Goal: Task Accomplishment & Management: Use online tool/utility

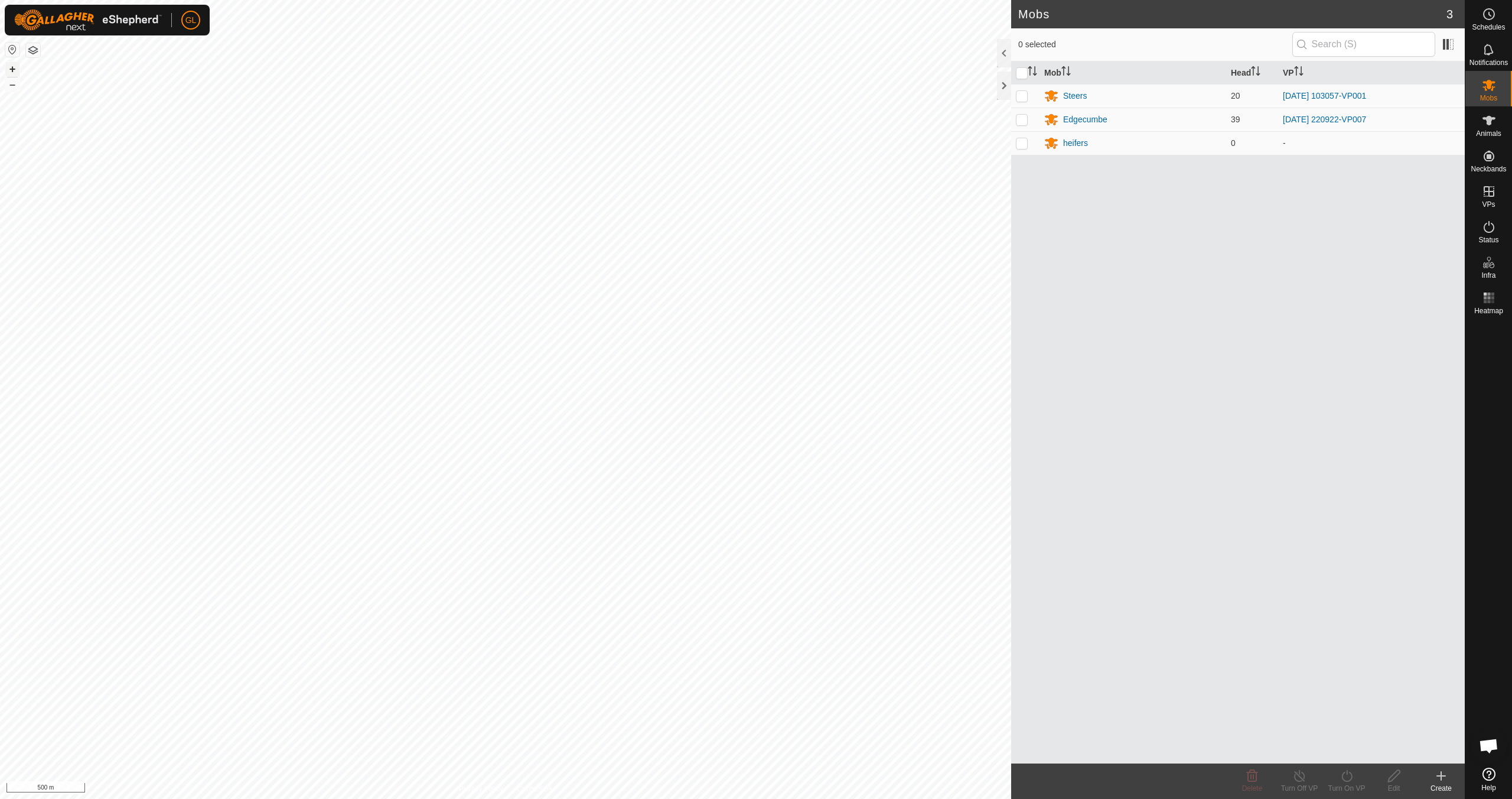
click at [11, 69] on button "+" at bounding box center [12, 69] width 14 height 14
click at [11, 68] on button "+" at bounding box center [12, 69] width 14 height 14
click at [11, 65] on button "+" at bounding box center [12, 69] width 14 height 14
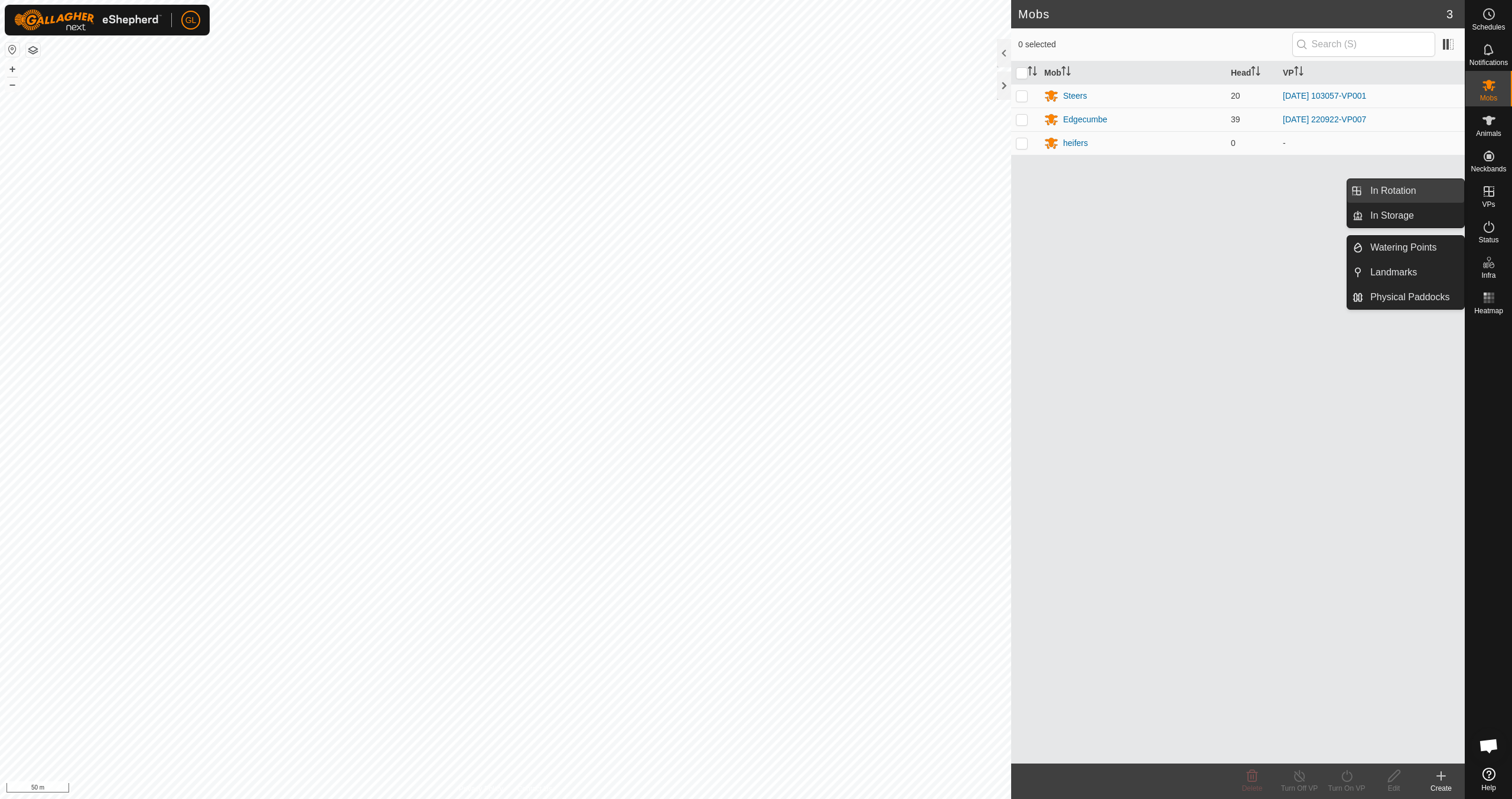
click at [719, 187] on link "In Rotation" at bounding box center [1414, 190] width 101 height 24
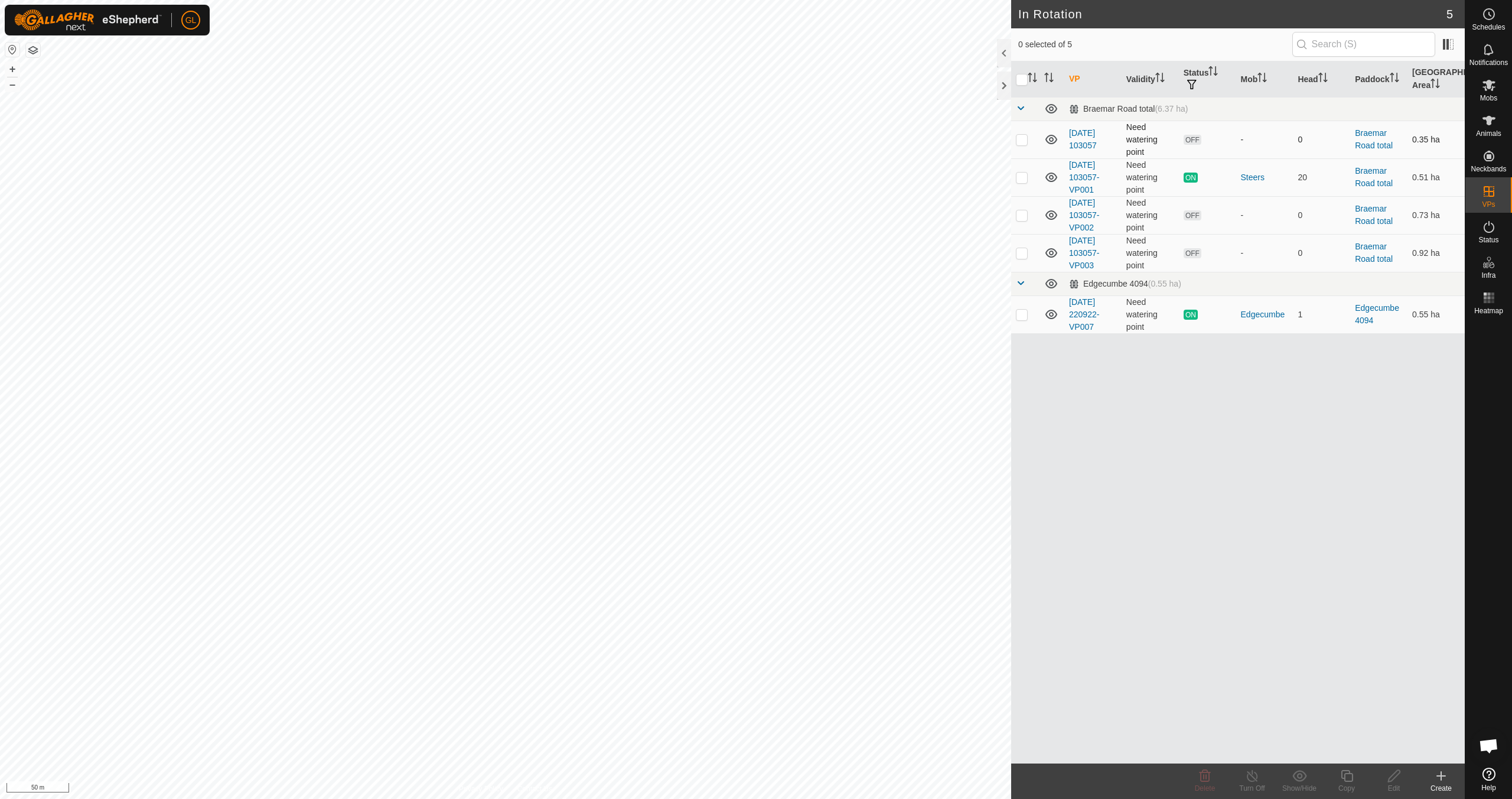
click at [719, 139] on p-checkbox at bounding box center [1022, 139] width 12 height 9
click at [719, 708] on icon at bounding box center [1205, 776] width 14 height 14
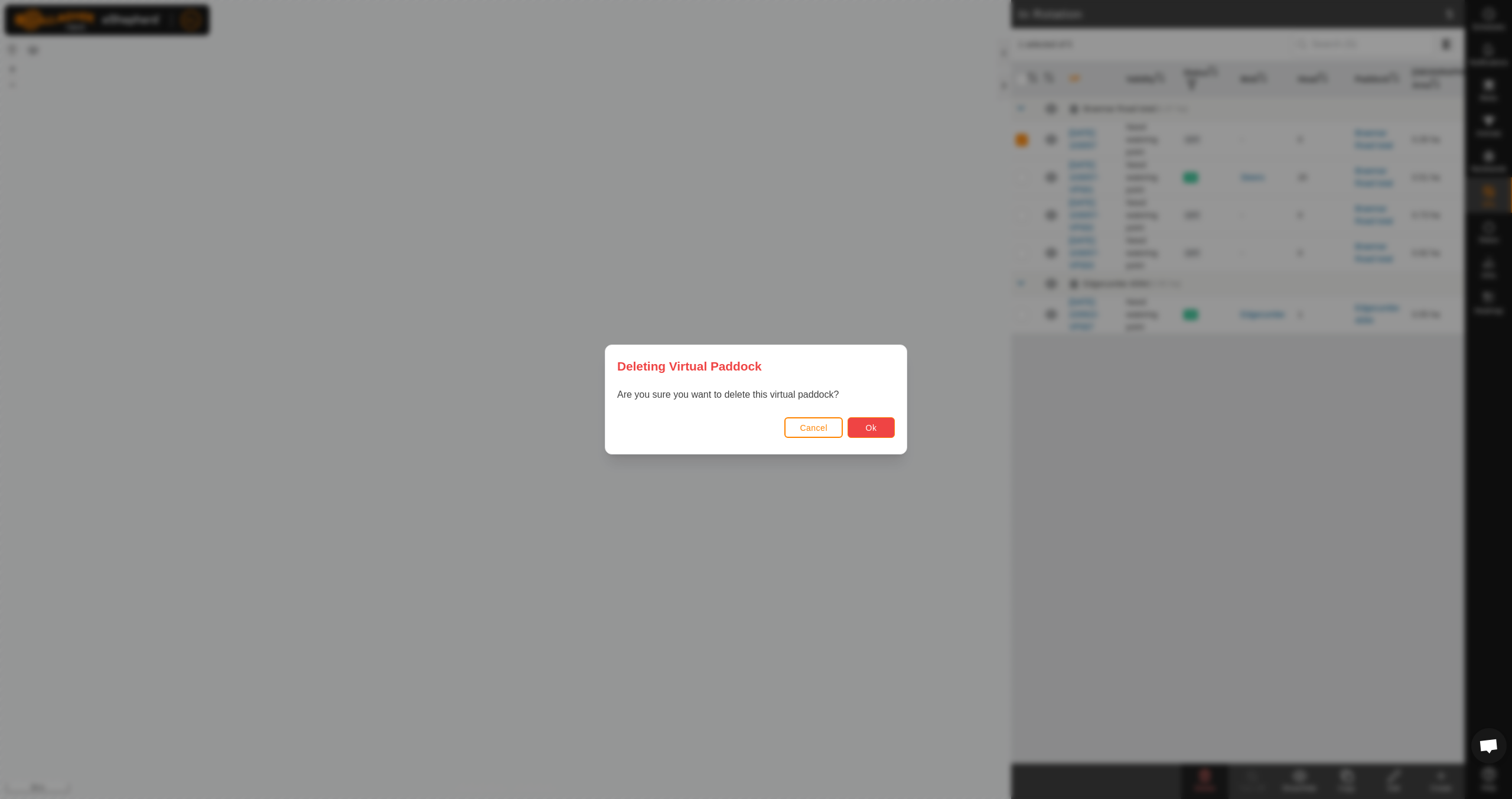
click at [719, 426] on span "Ok" at bounding box center [871, 427] width 11 height 9
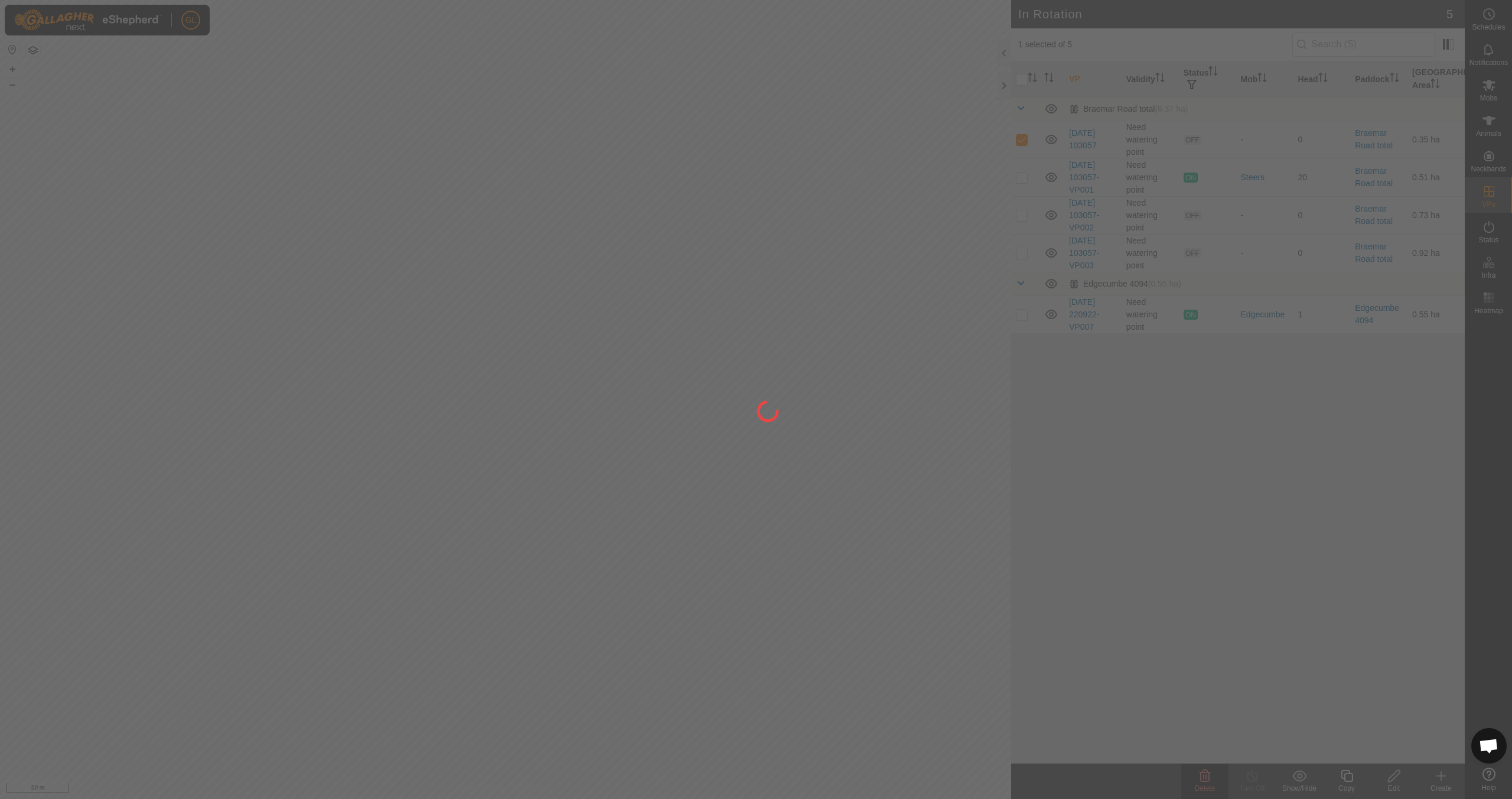
checkbox input "false"
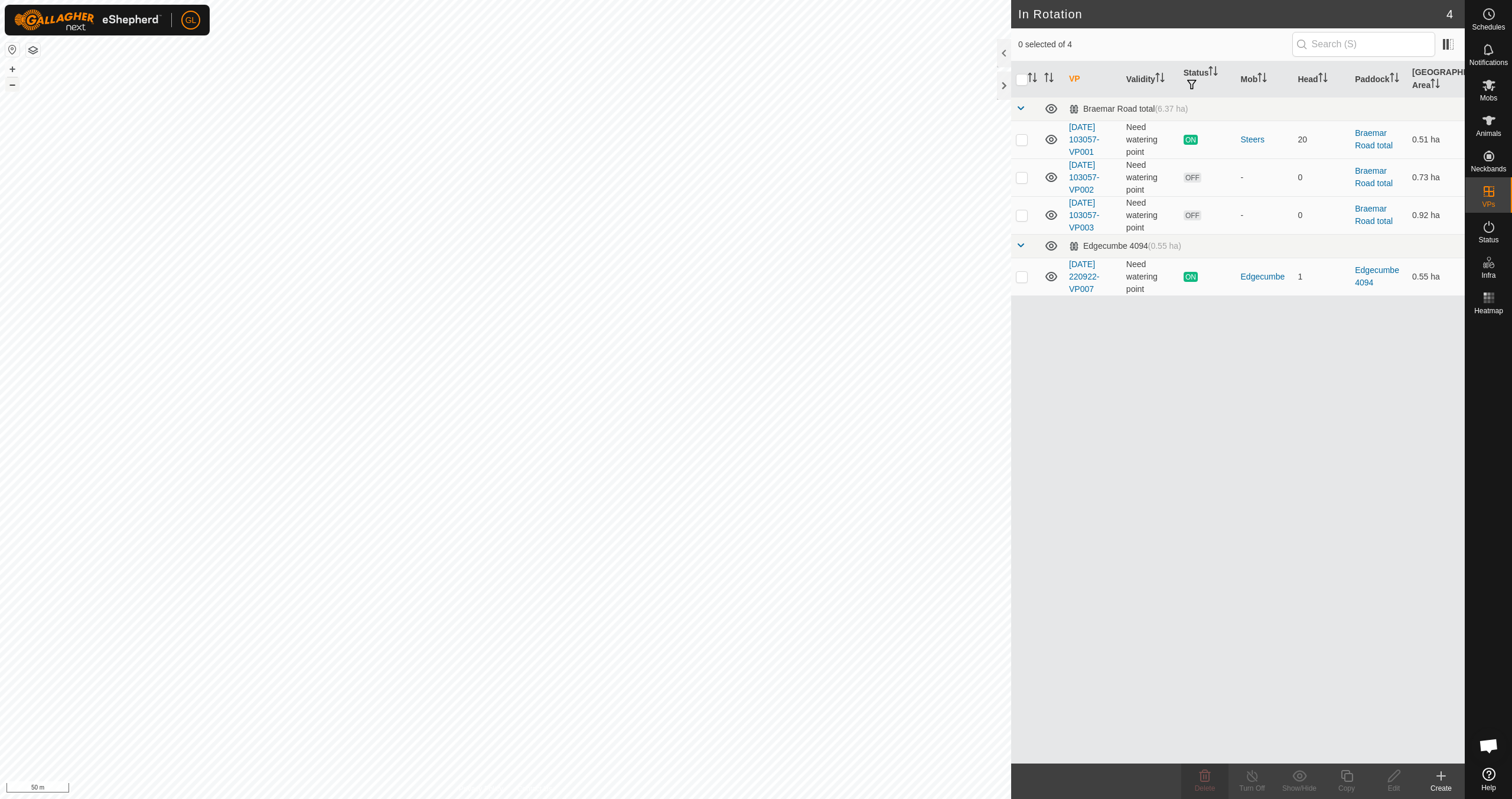
click at [15, 83] on button "–" at bounding box center [12, 85] width 14 height 14
click at [15, 82] on button "–" at bounding box center [12, 85] width 14 height 14
click at [16, 81] on button "–" at bounding box center [12, 85] width 14 height 14
click at [15, 84] on button "–" at bounding box center [12, 85] width 14 height 14
click at [13, 68] on button "+" at bounding box center [12, 69] width 14 height 14
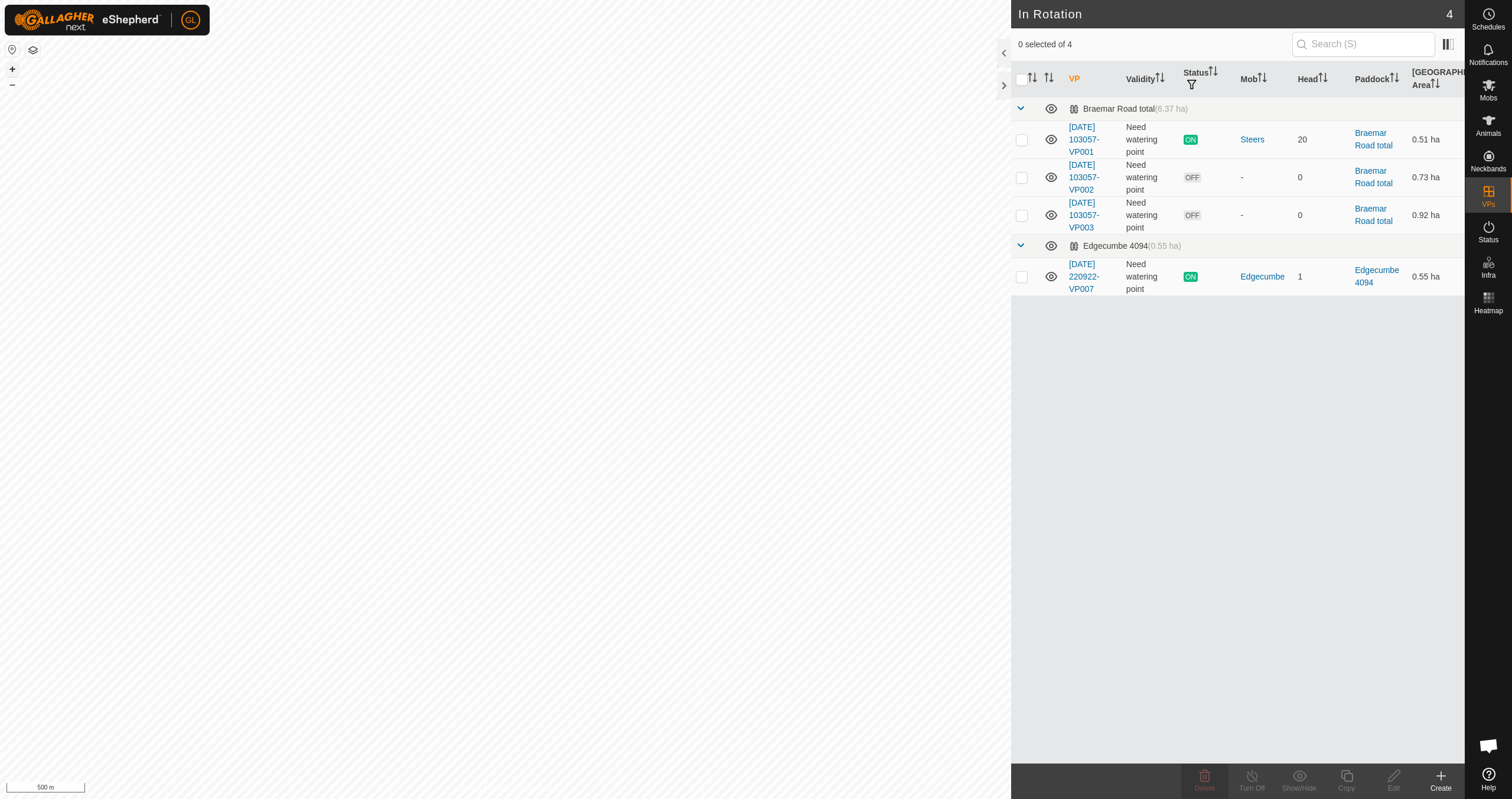
click at [14, 68] on button "+" at bounding box center [12, 69] width 14 height 14
click at [16, 68] on button "+" at bounding box center [12, 69] width 14 height 14
click at [14, 68] on button "+" at bounding box center [12, 69] width 14 height 14
click at [719, 276] on p-checkbox at bounding box center [1022, 276] width 12 height 9
checkbox input "true"
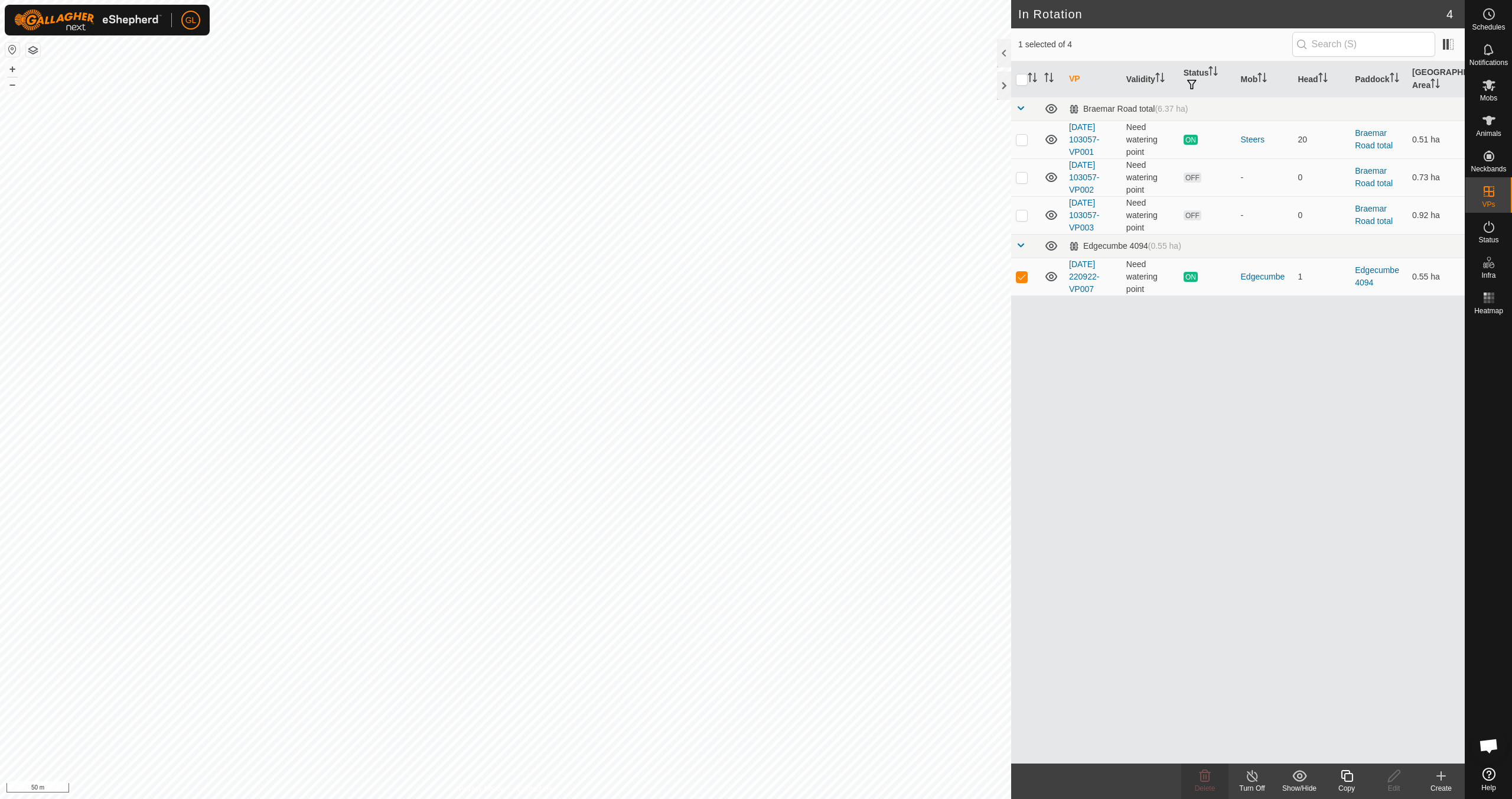
click at [719, 708] on icon at bounding box center [1347, 776] width 15 height 14
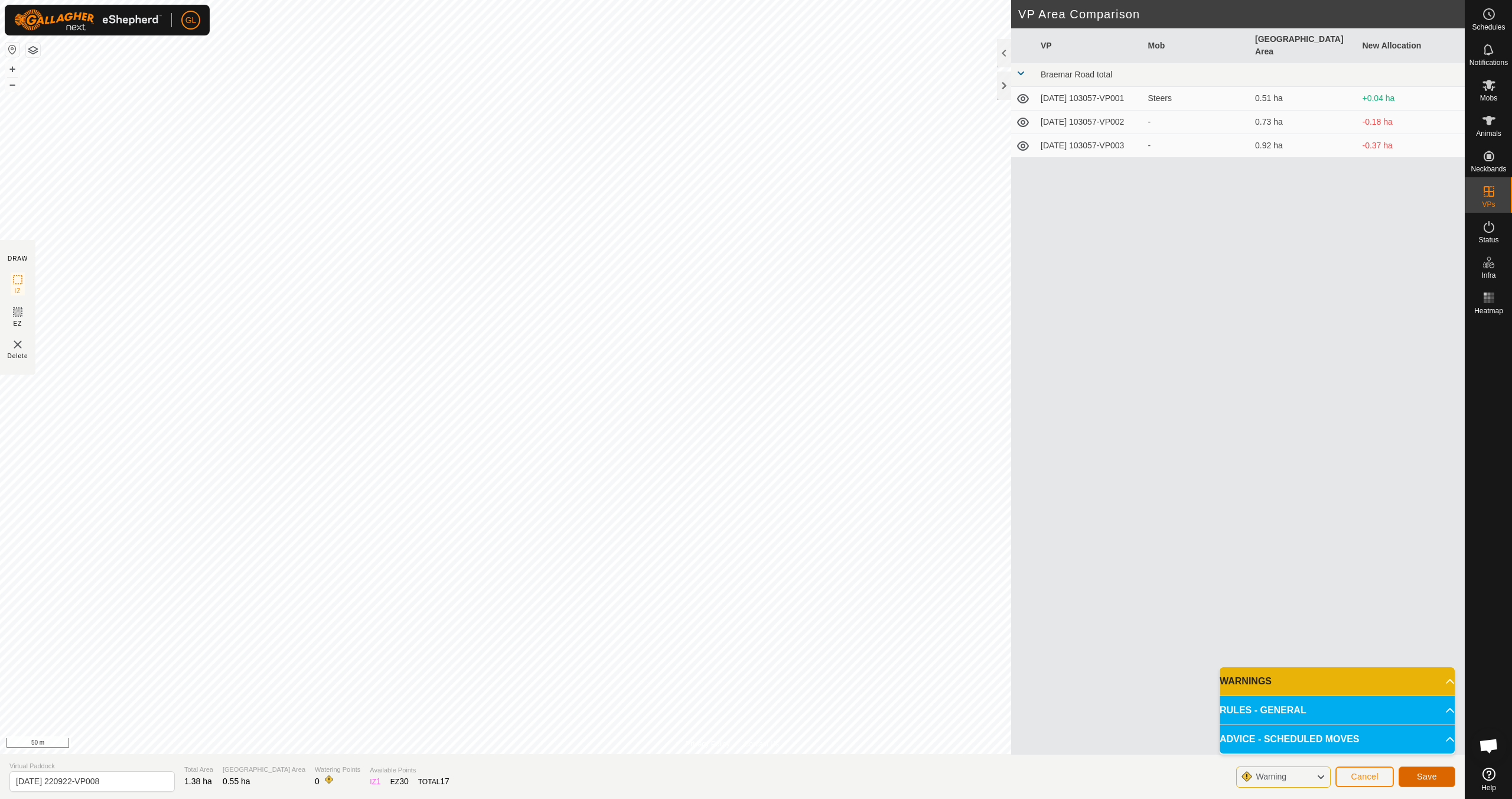
click at [719, 708] on span "Save" at bounding box center [1427, 776] width 20 height 9
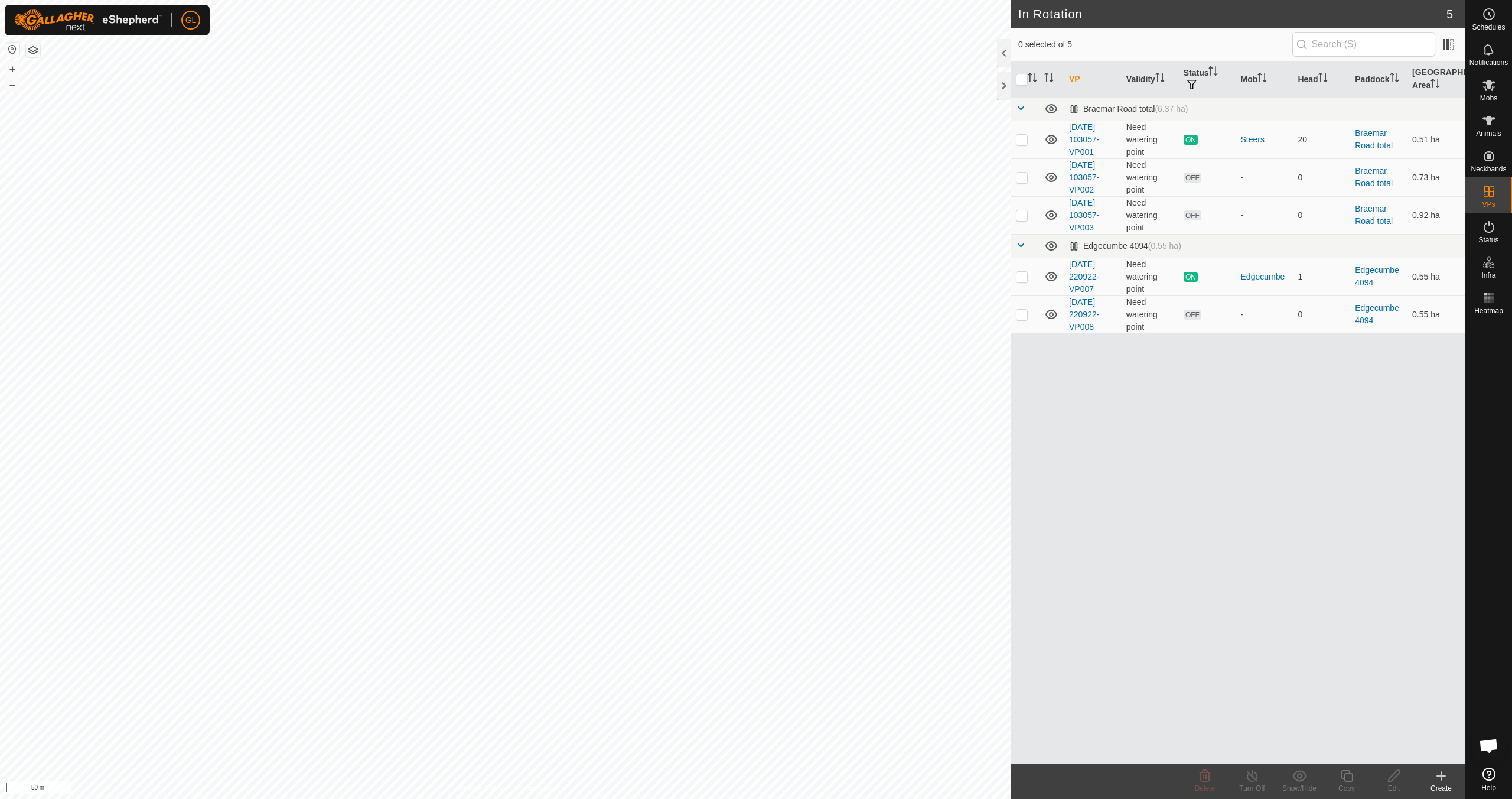
click at [719, 708] on icon at bounding box center [1441, 776] width 14 height 14
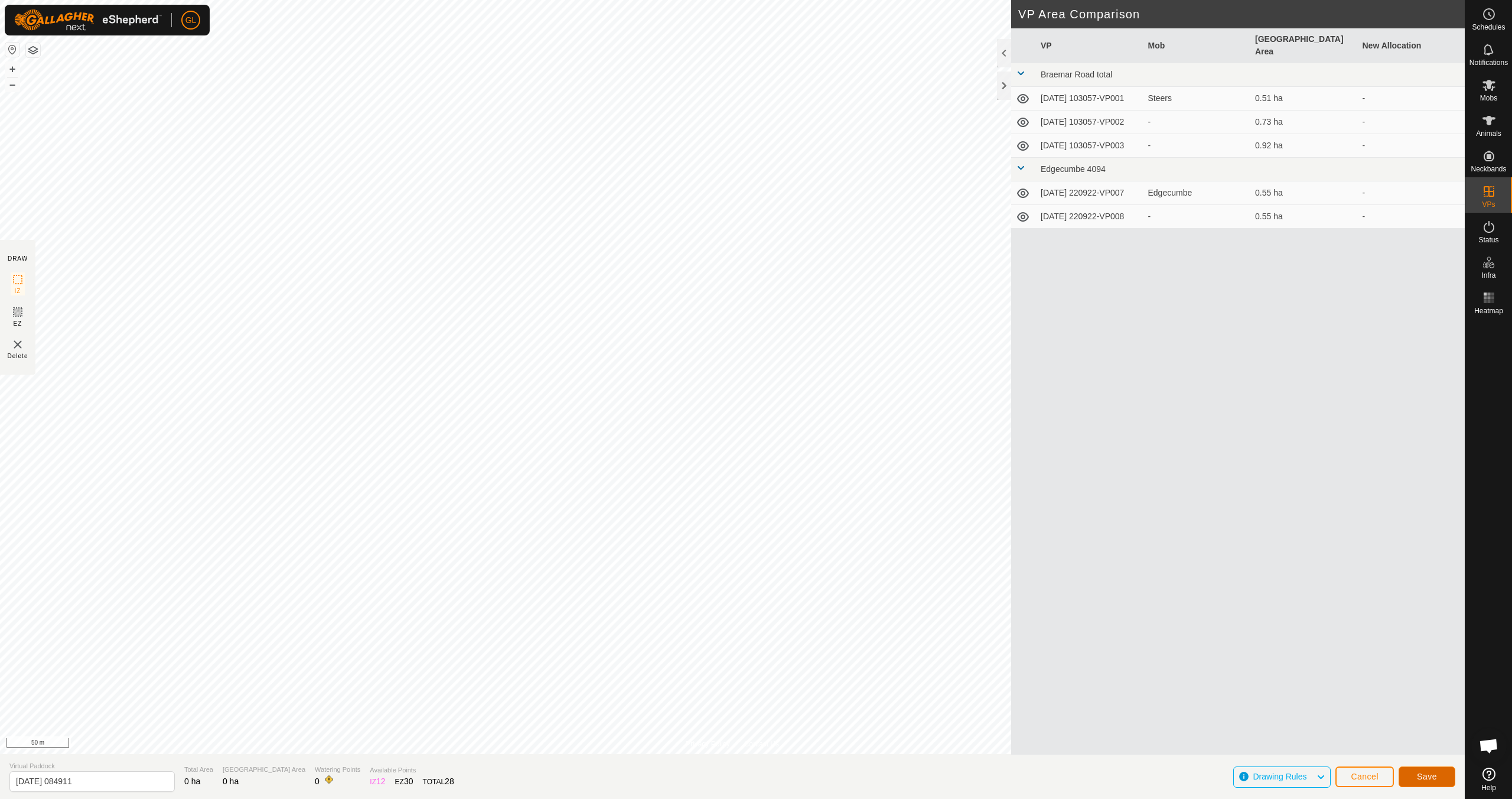
click at [719, 708] on span "Save" at bounding box center [1427, 776] width 20 height 9
click at [719, 708] on icon at bounding box center [1320, 777] width 9 height 16
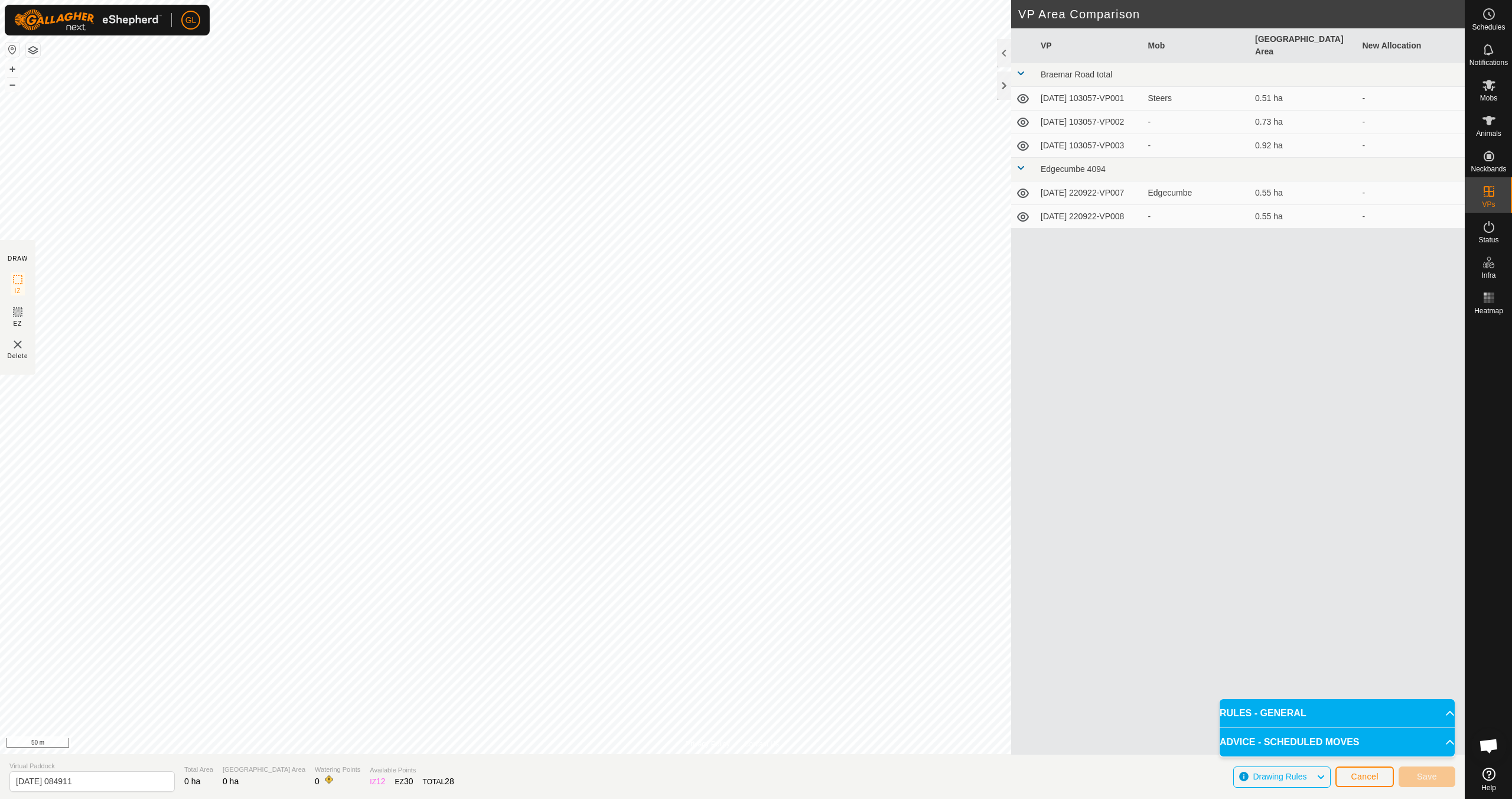
click at [719, 708] on icon at bounding box center [1320, 777] width 9 height 16
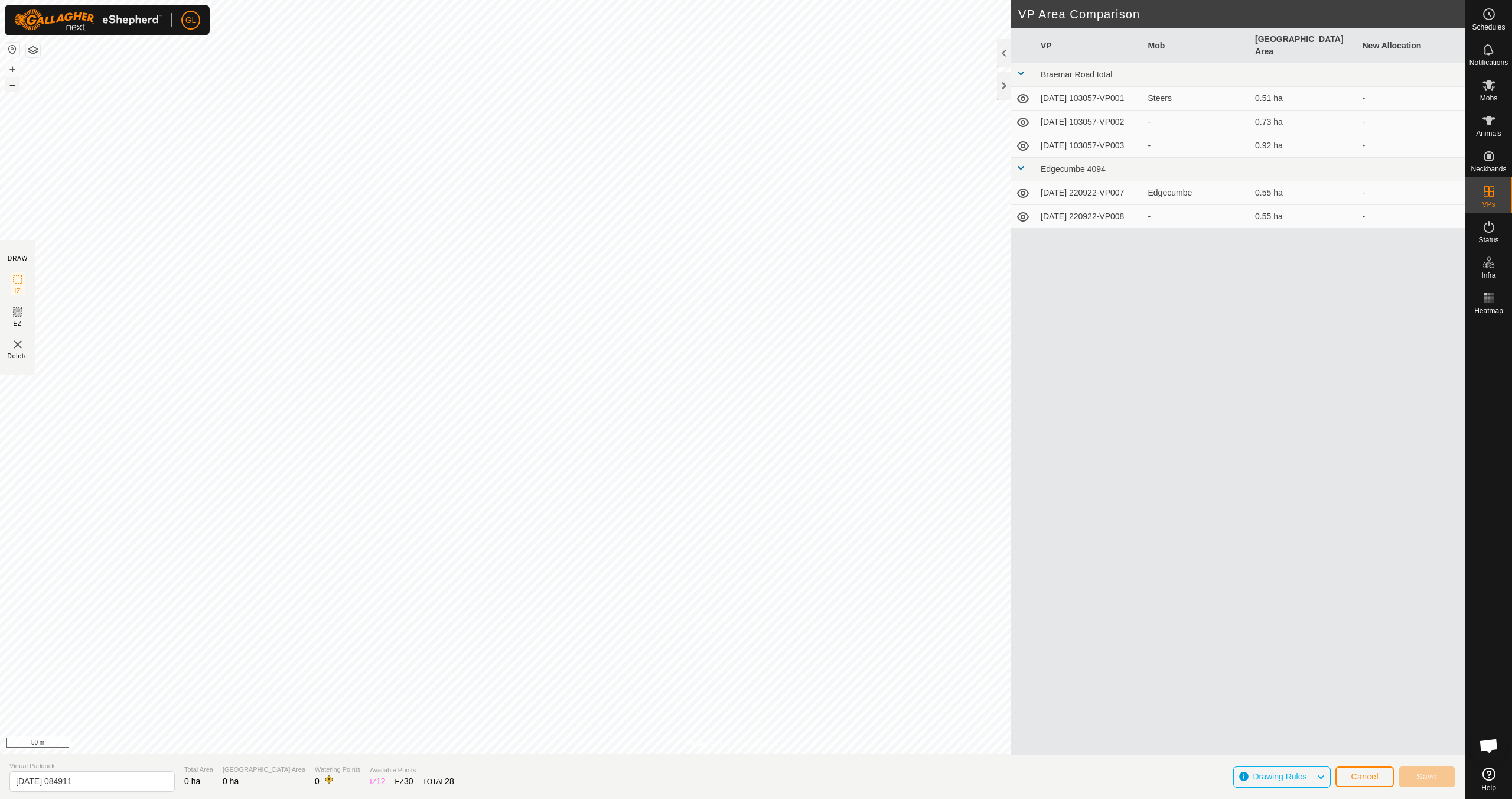
click at [12, 86] on button "–" at bounding box center [12, 85] width 14 height 14
click at [719, 708] on button "Cancel" at bounding box center [1365, 776] width 58 height 21
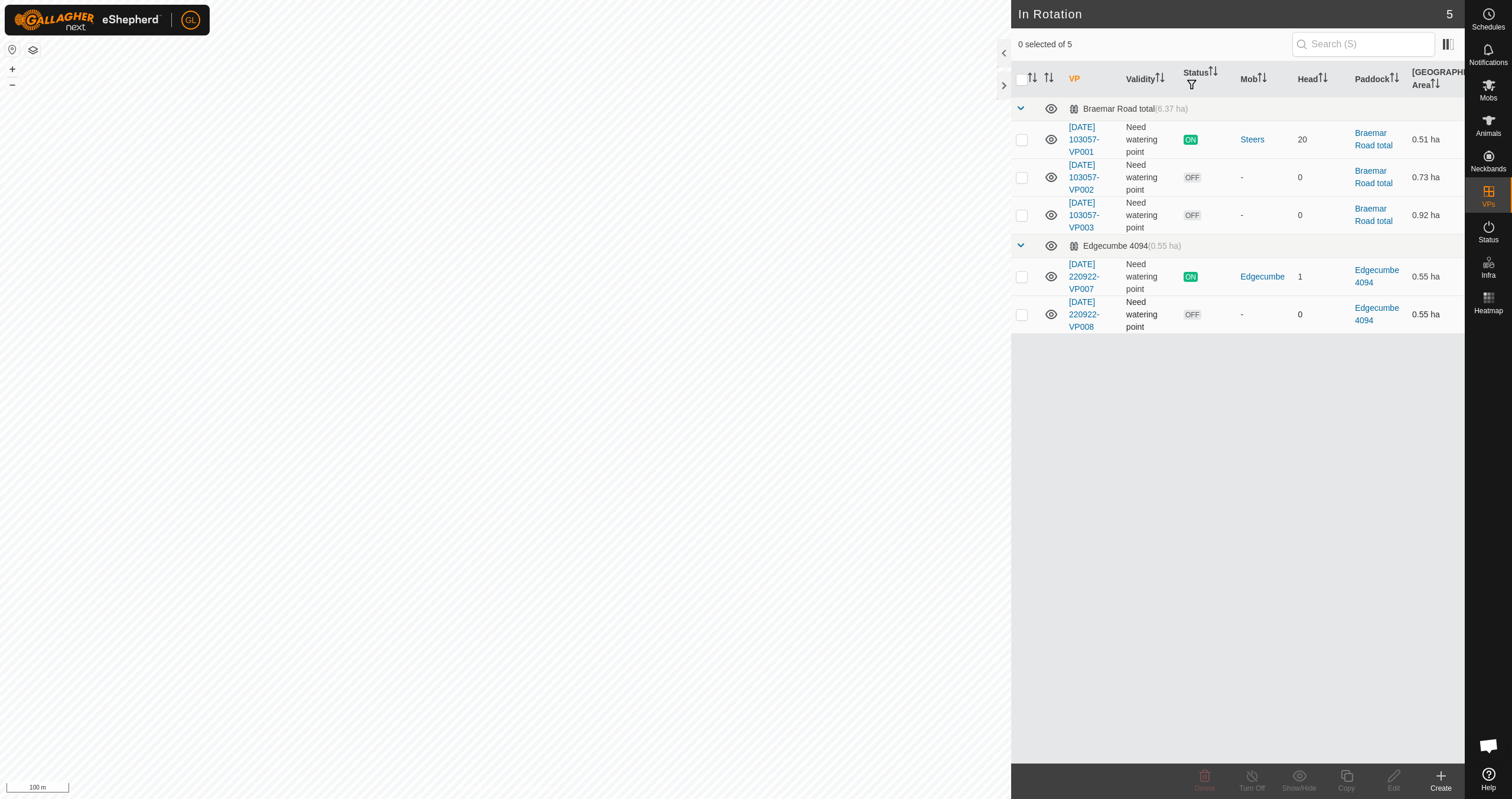
click at [719, 318] on p-checkbox at bounding box center [1022, 314] width 12 height 9
click at [719, 313] on p-checkbox at bounding box center [1022, 314] width 12 height 9
checkbox input "false"
click at [719, 708] on div "Create" at bounding box center [1441, 788] width 47 height 11
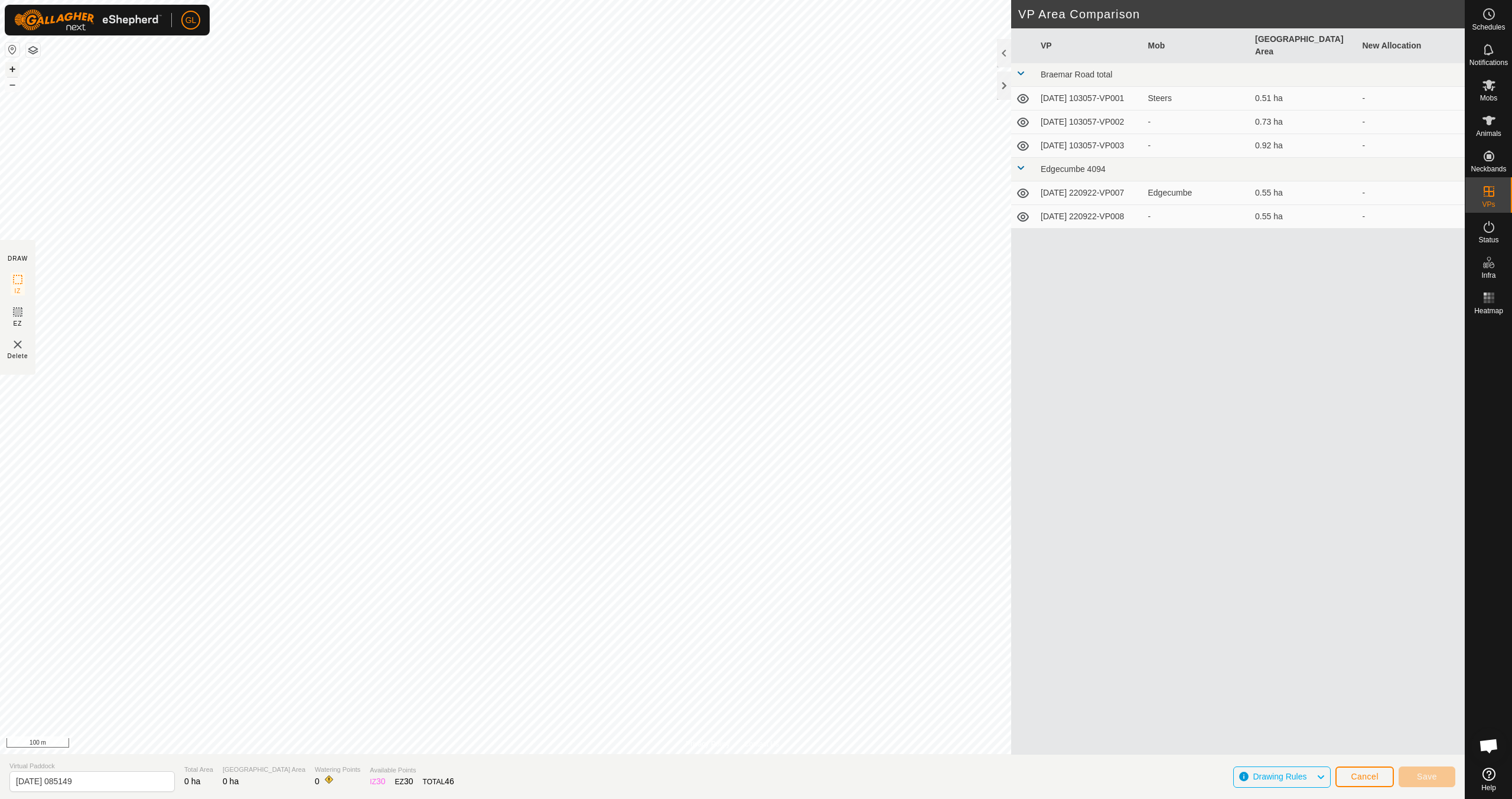
click at [15, 70] on button "+" at bounding box center [12, 69] width 14 height 14
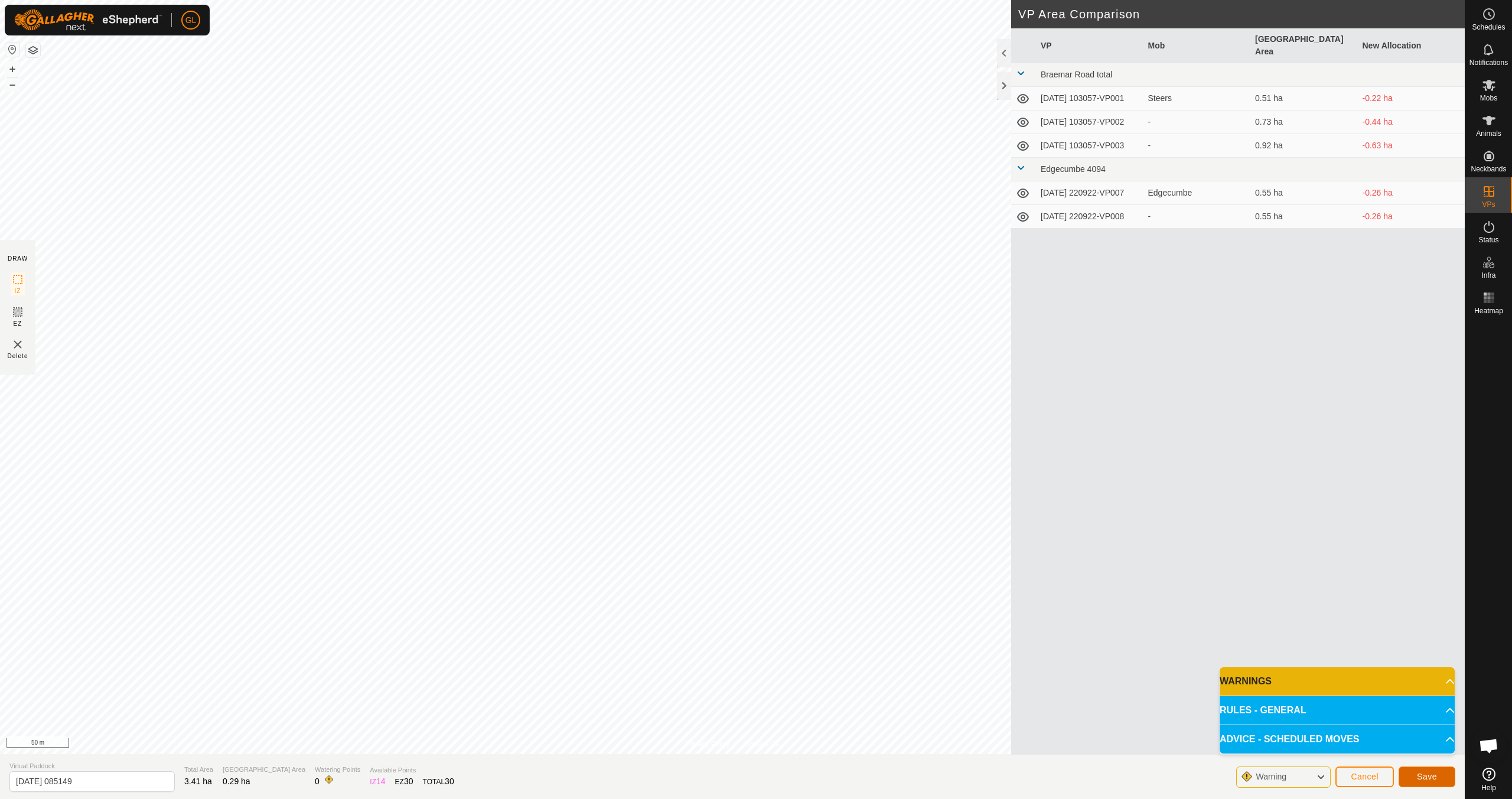
click at [719, 708] on span "Save" at bounding box center [1427, 776] width 20 height 9
